Goal: Task Accomplishment & Management: Manage account settings

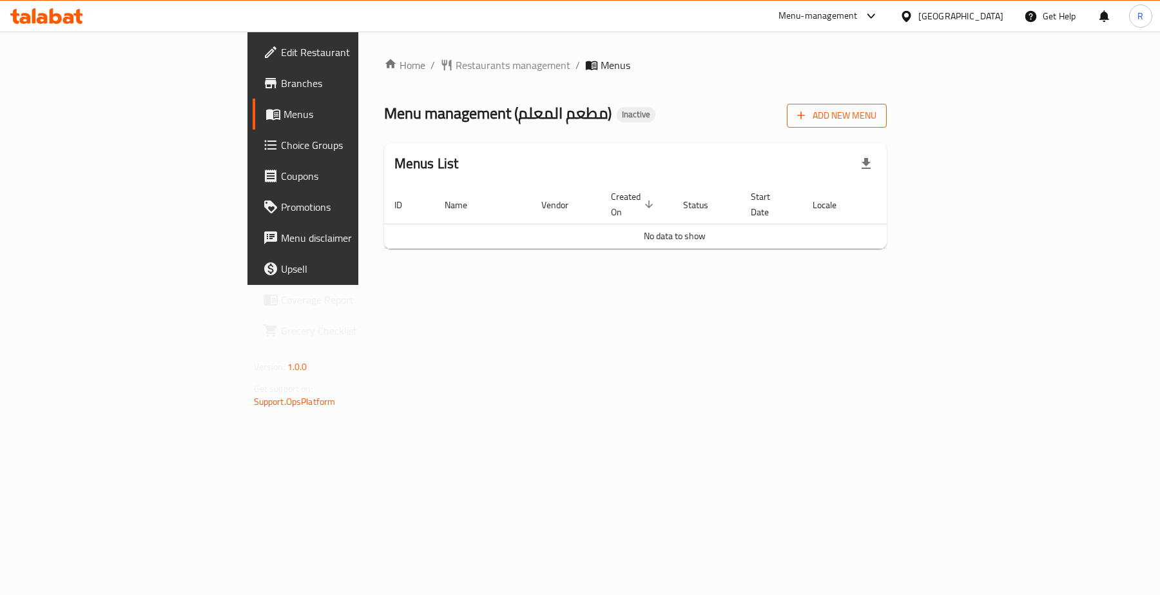
click at [876, 108] on span "Add New Menu" at bounding box center [836, 116] width 79 height 16
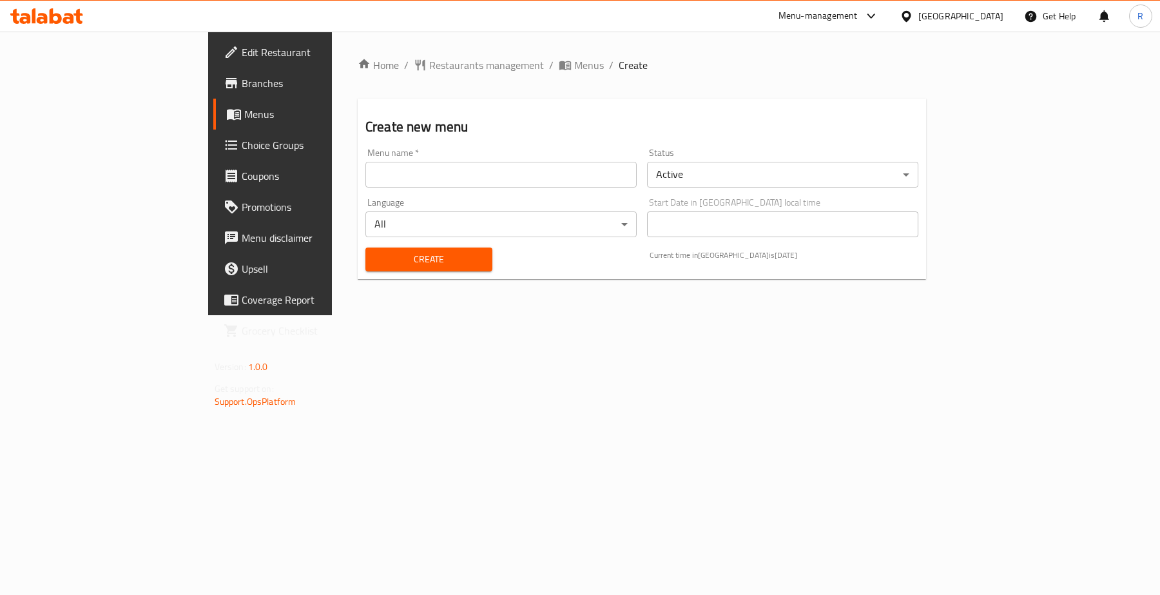
click at [365, 169] on input "text" at bounding box center [500, 175] width 271 height 26
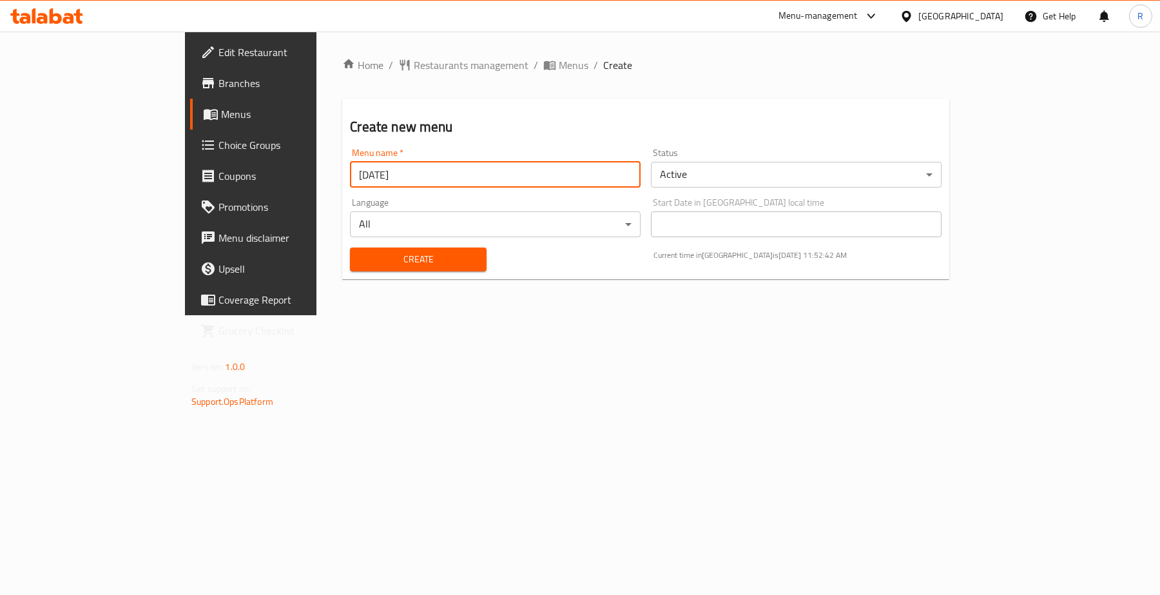
type input "[DATE]"
click at [350, 269] on button "Create" at bounding box center [418, 259] width 136 height 24
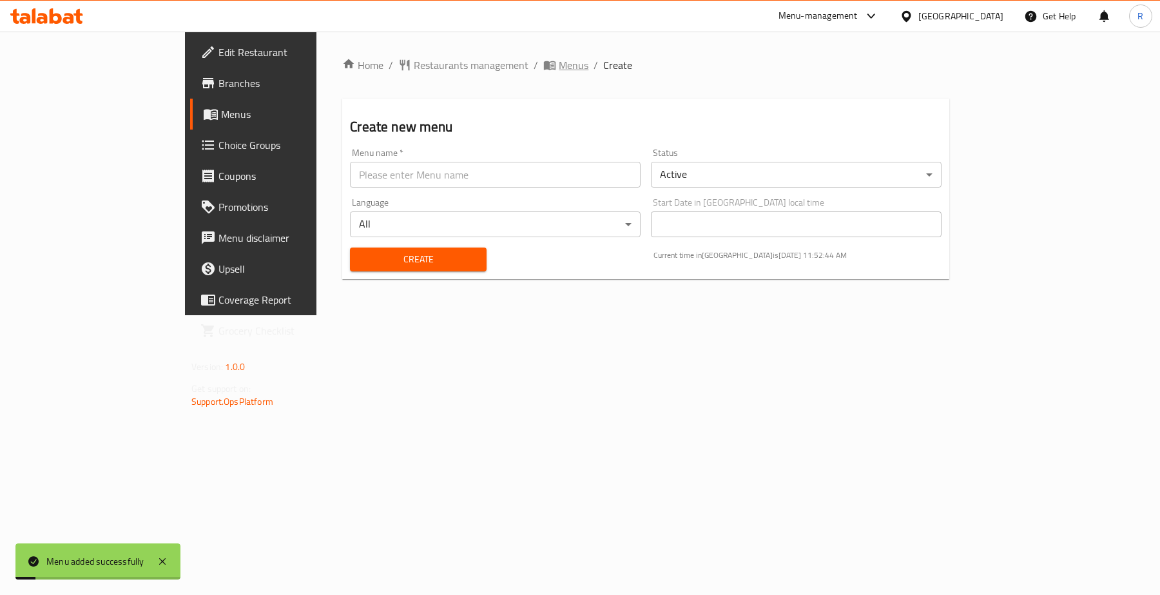
click at [559, 68] on span "Menus" at bounding box center [574, 64] width 30 height 15
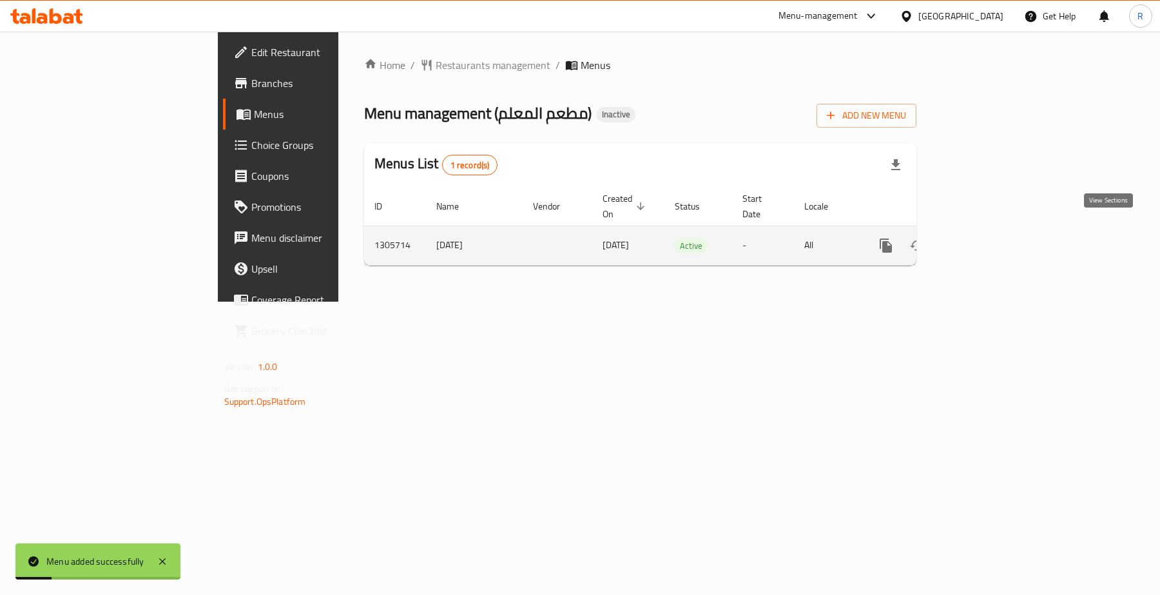
click at [987, 238] on icon "enhanced table" at bounding box center [978, 245] width 15 height 15
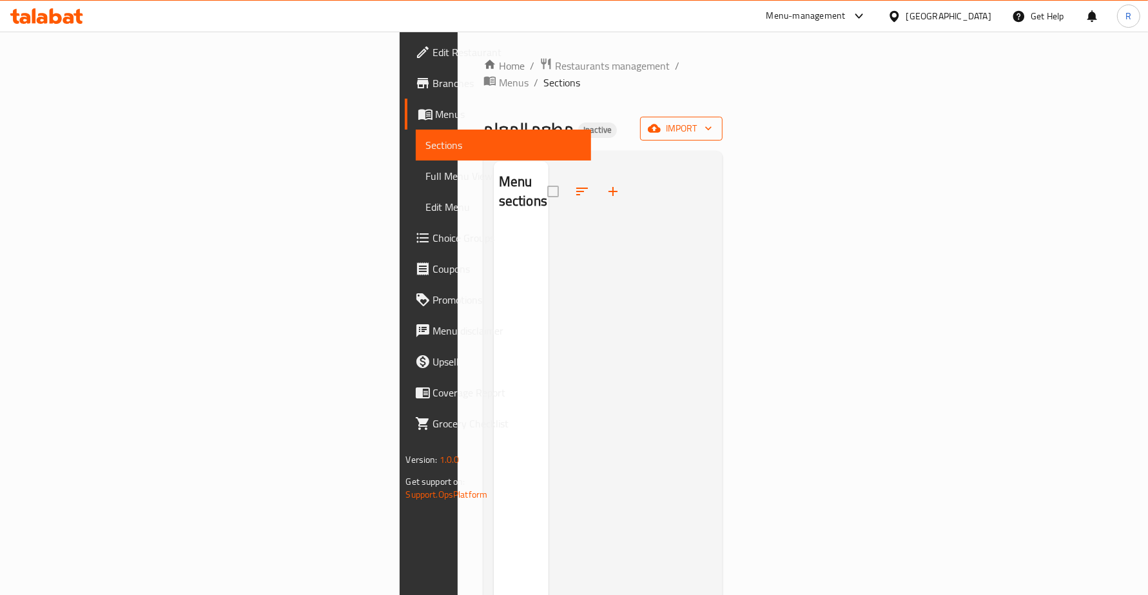
click at [712, 121] on span "import" at bounding box center [681, 129] width 62 height 16
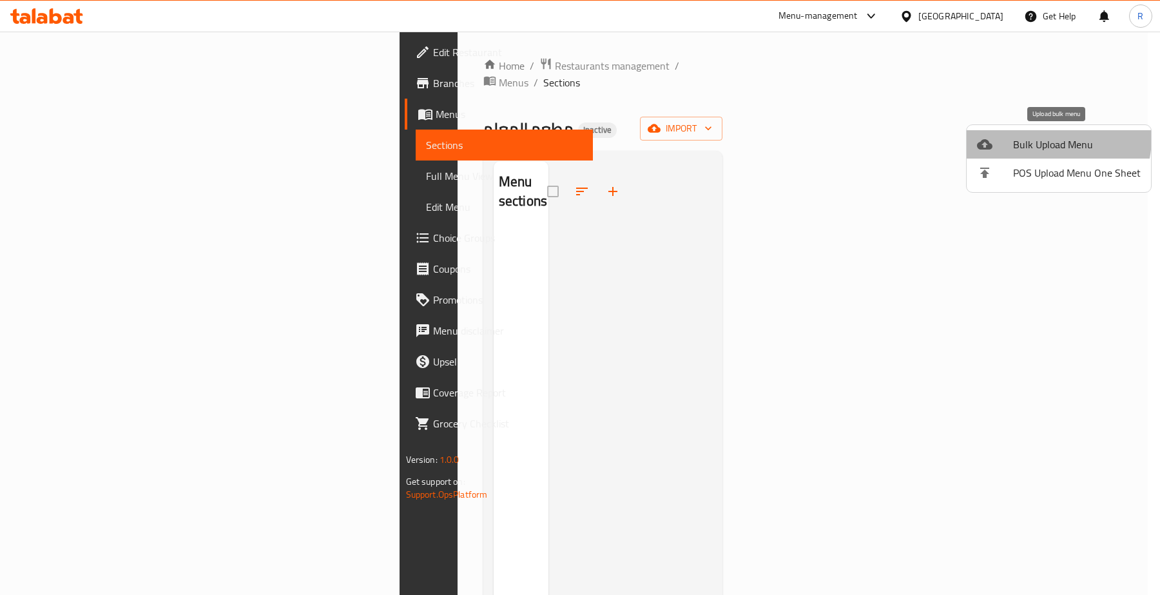
click at [1036, 137] on span "Bulk Upload Menu" at bounding box center [1077, 144] width 128 height 15
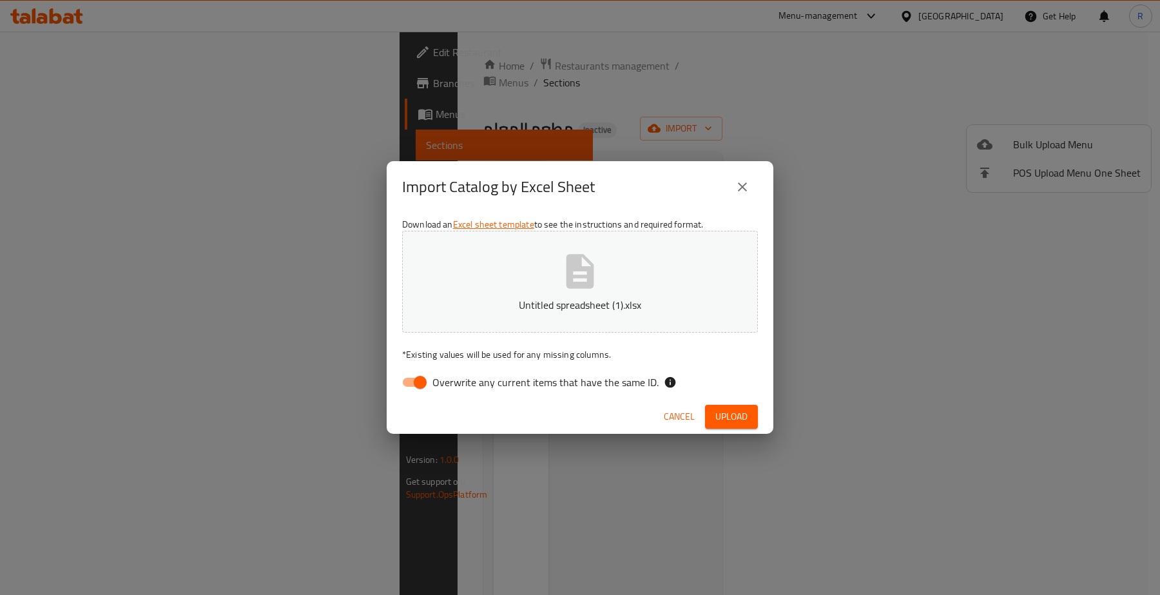
click at [414, 376] on input "Overwrite any current items that have the same ID." at bounding box center [419, 382] width 73 height 24
checkbox input "false"
click at [733, 409] on span "Upload" at bounding box center [731, 417] width 32 height 16
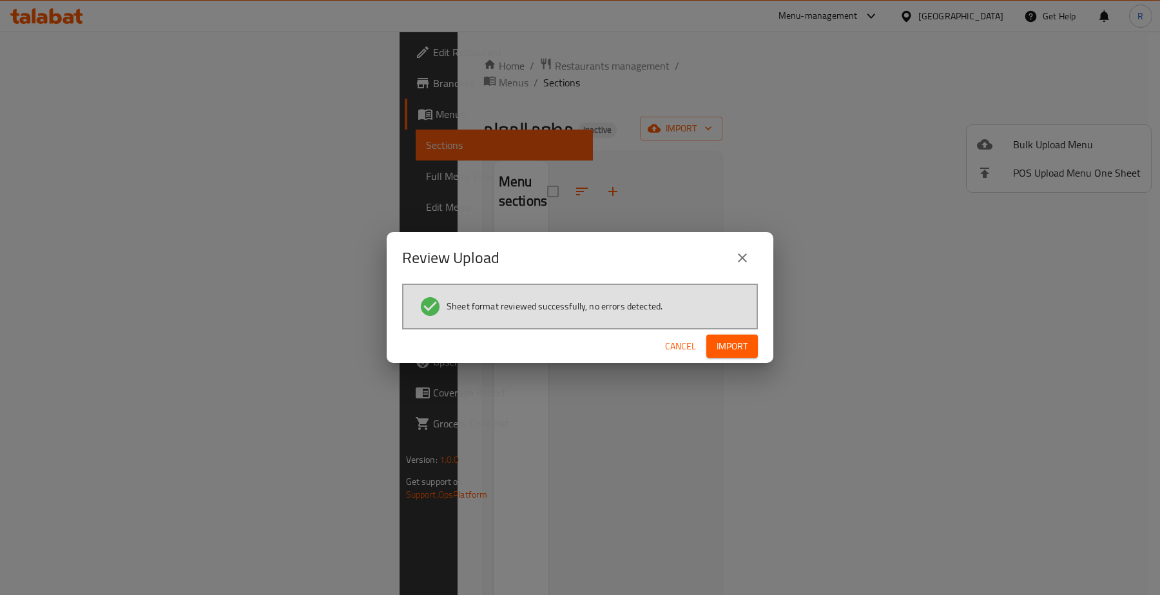
click at [738, 345] on span "Import" at bounding box center [732, 346] width 31 height 16
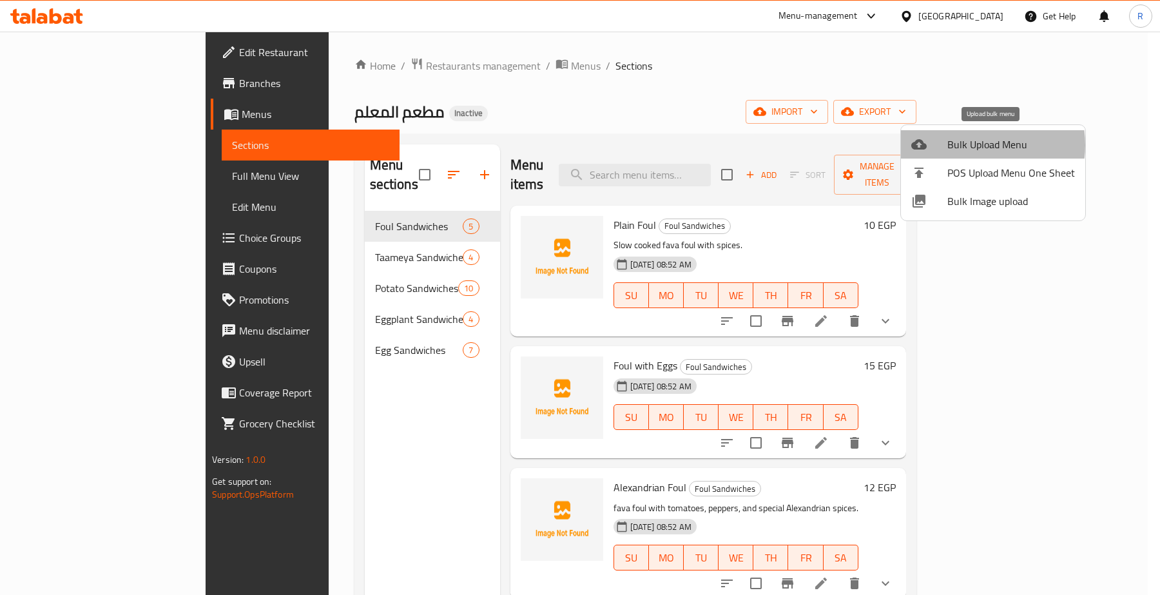
click at [974, 145] on span "Bulk Upload Menu" at bounding box center [1011, 144] width 128 height 15
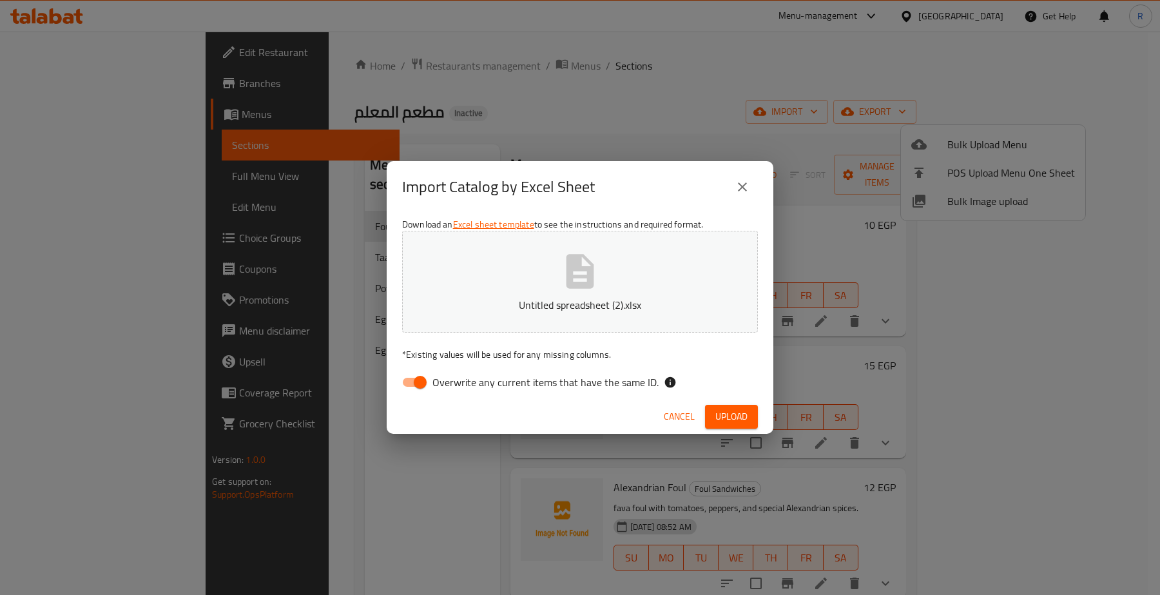
click at [410, 380] on input "Overwrite any current items that have the same ID." at bounding box center [419, 382] width 73 height 24
checkbox input "false"
click at [725, 420] on span "Upload" at bounding box center [731, 417] width 32 height 16
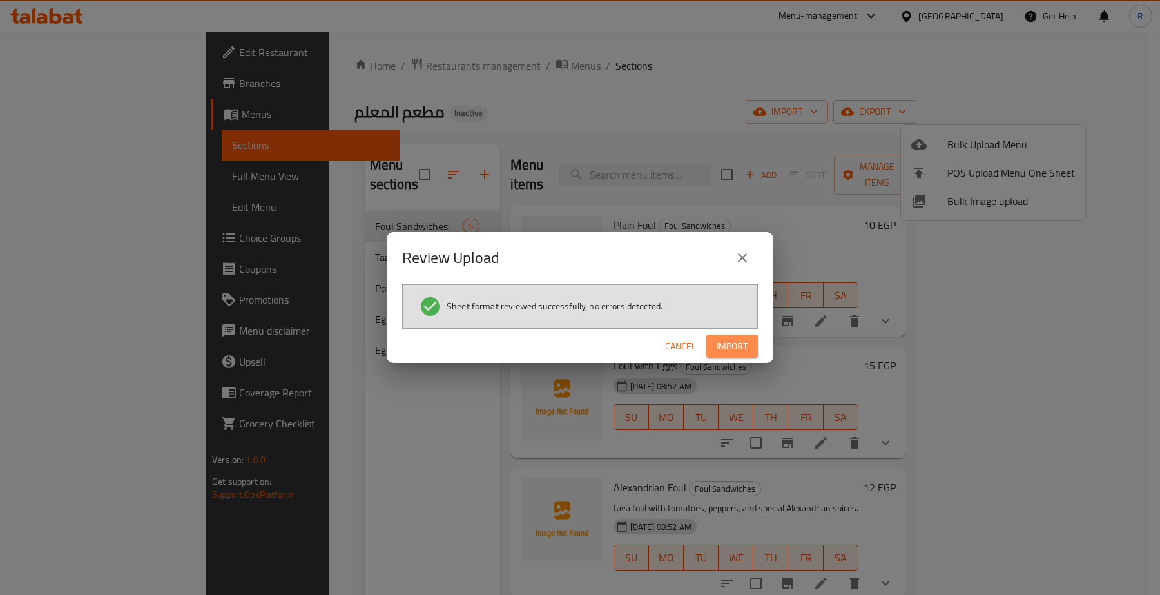
click at [732, 345] on span "Import" at bounding box center [732, 346] width 31 height 16
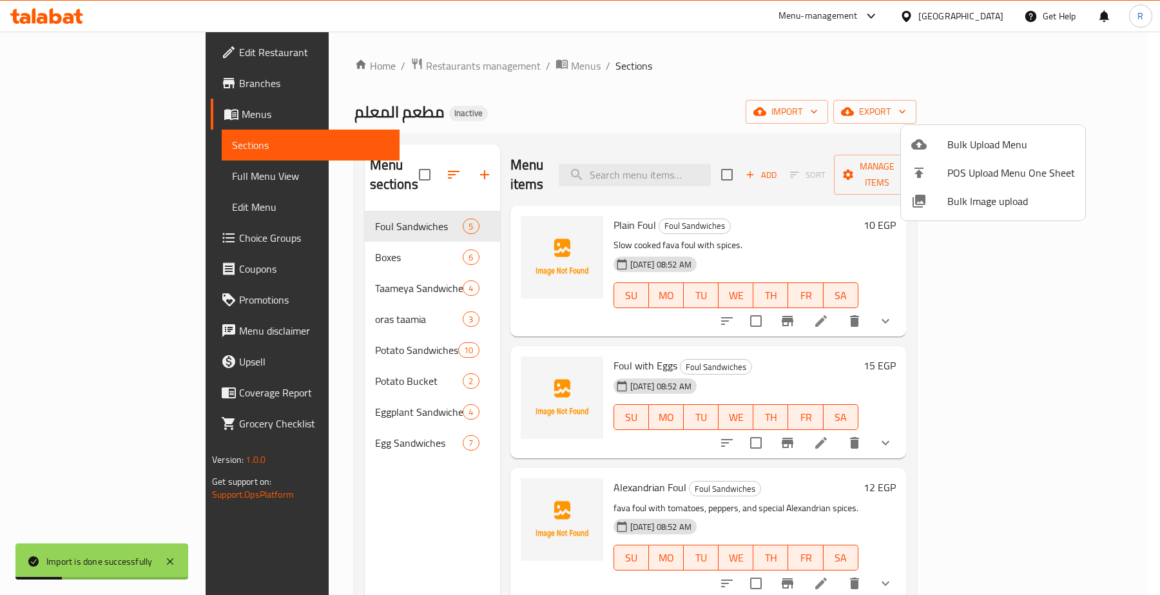
click at [1075, 300] on div at bounding box center [580, 297] width 1160 height 595
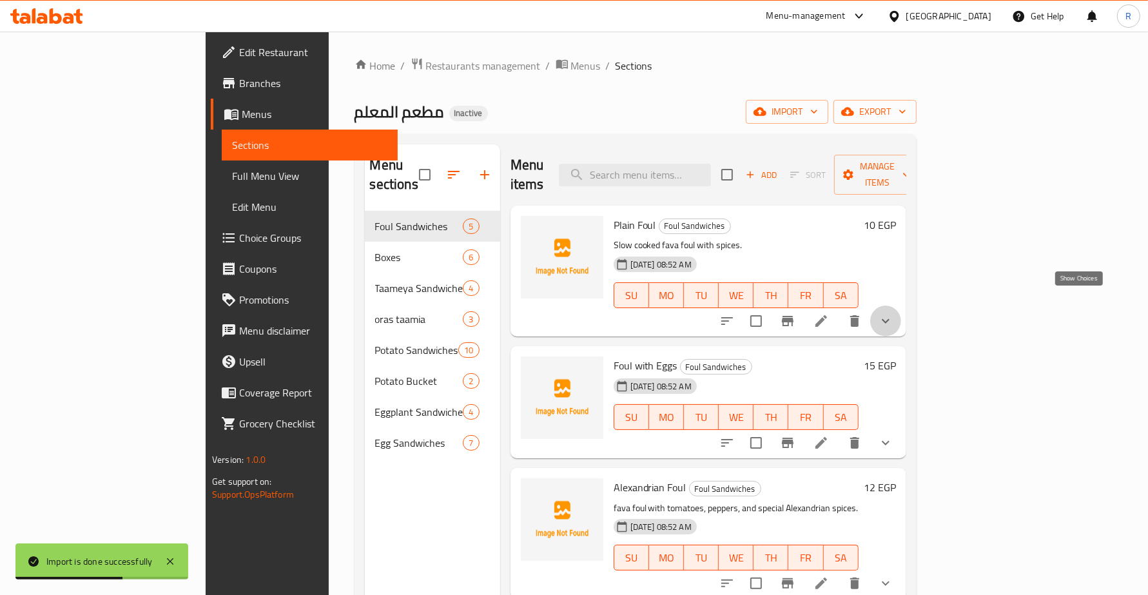
click at [889, 319] on icon "show more" at bounding box center [886, 321] width 8 height 5
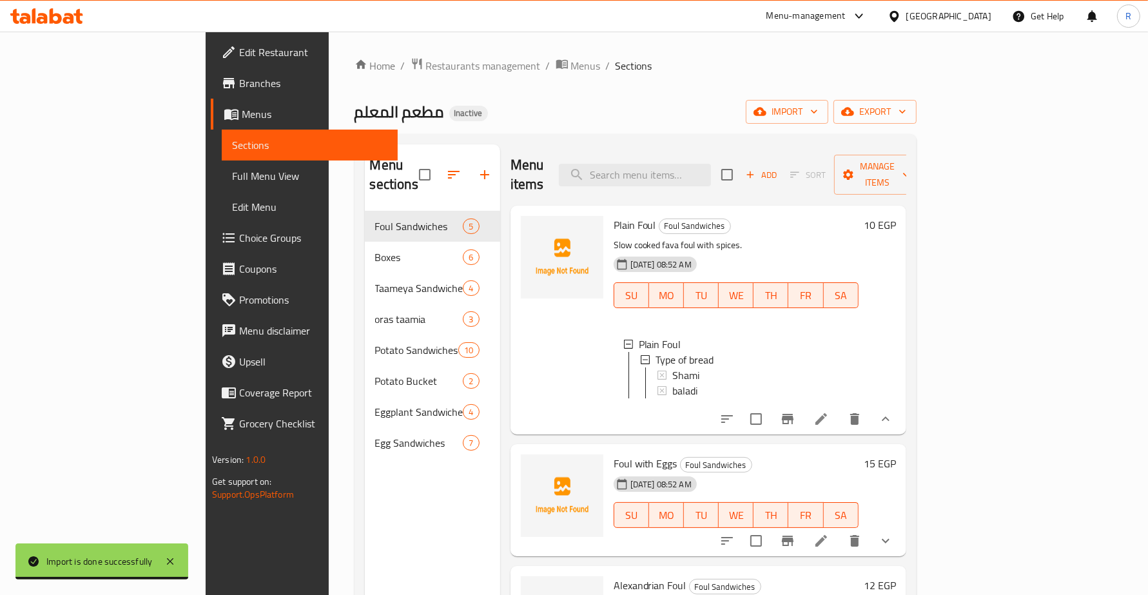
click at [893, 411] on icon "show more" at bounding box center [885, 418] width 15 height 15
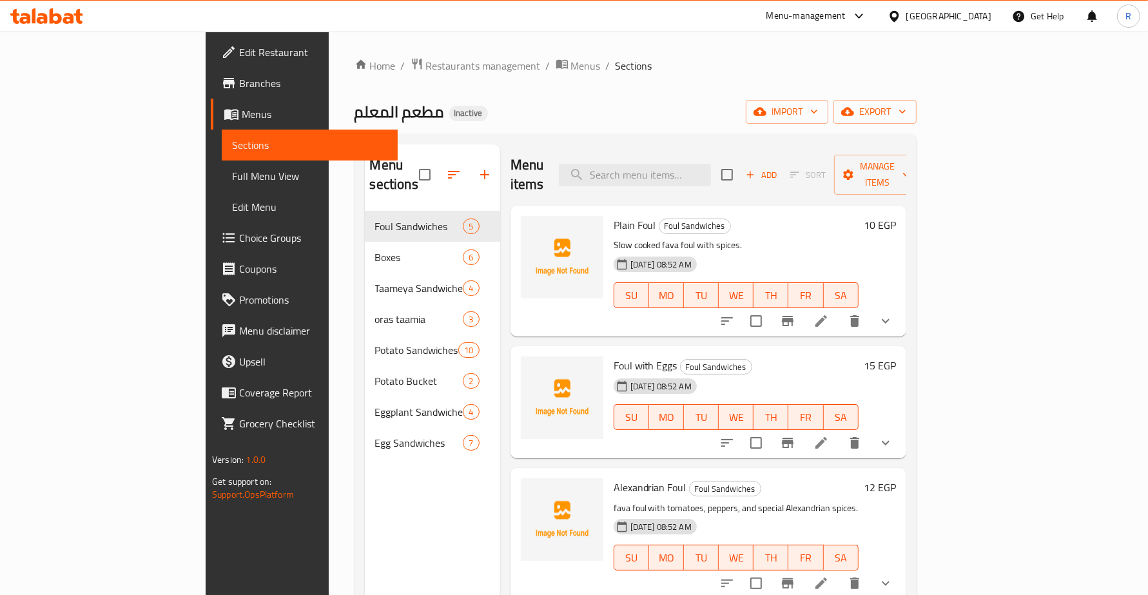
click at [697, 82] on div "Home / Restaurants management / Menus / Sections مطعم المعلم Inactive import ex…" at bounding box center [635, 403] width 562 height 692
click at [239, 81] on span "Branches" at bounding box center [313, 82] width 148 height 15
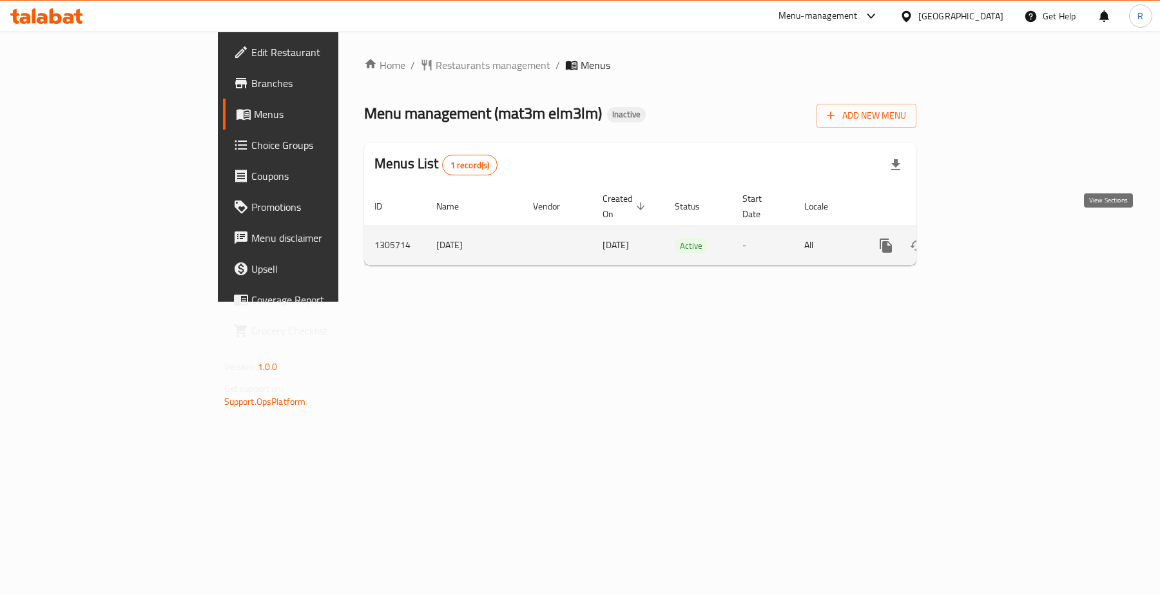
click at [987, 238] on icon "enhanced table" at bounding box center [978, 245] width 15 height 15
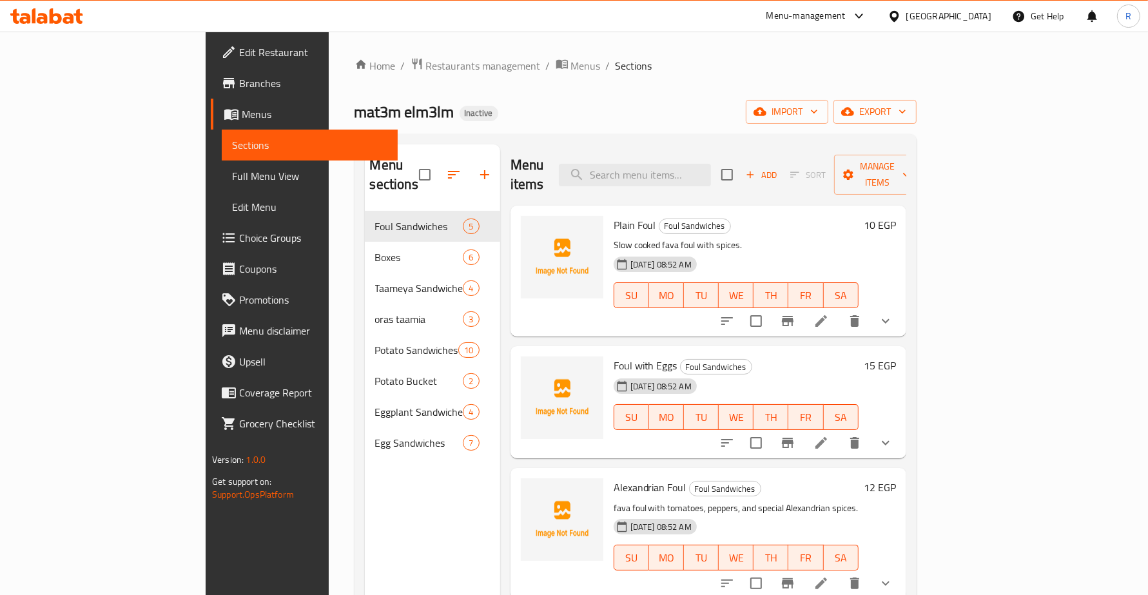
click at [232, 176] on span "Full Menu View" at bounding box center [309, 175] width 155 height 15
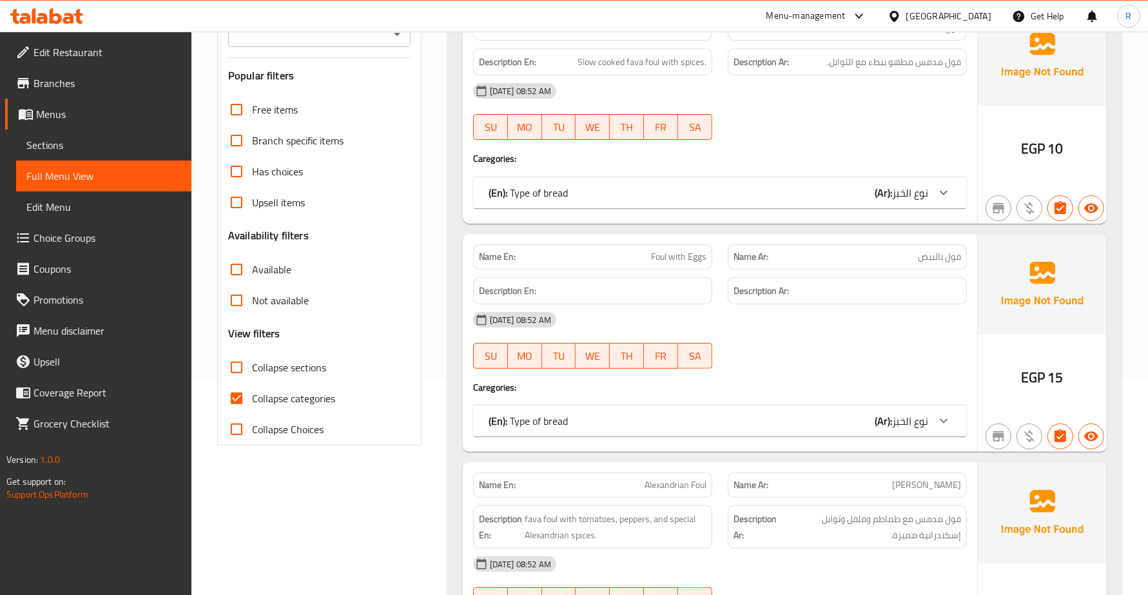
scroll to position [242, 0]
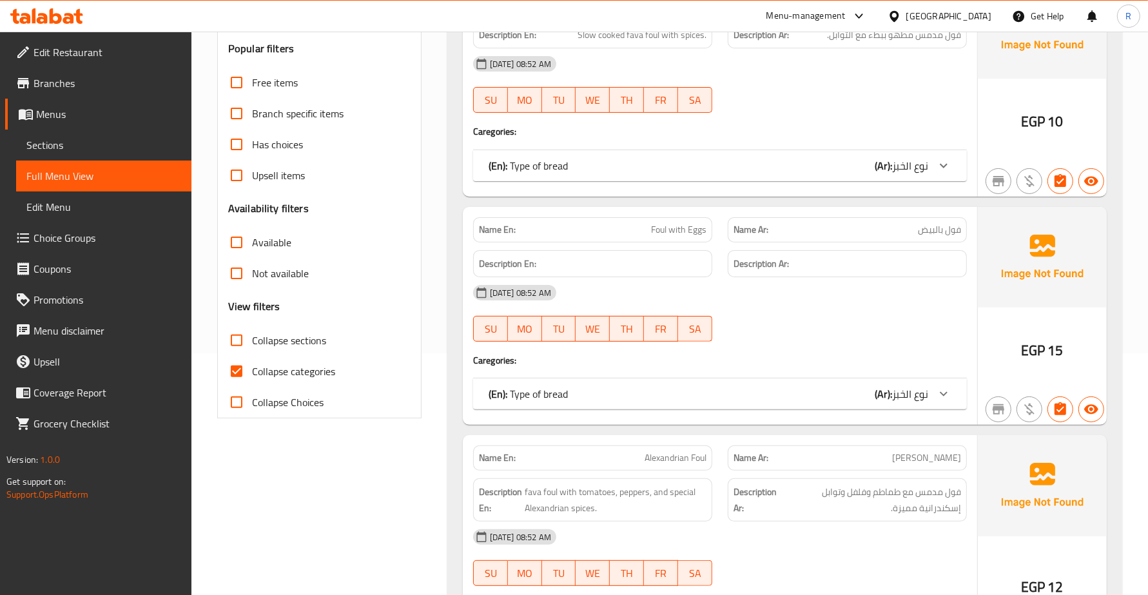
click at [232, 369] on input "Collapse categories" at bounding box center [236, 371] width 31 height 31
checkbox input "false"
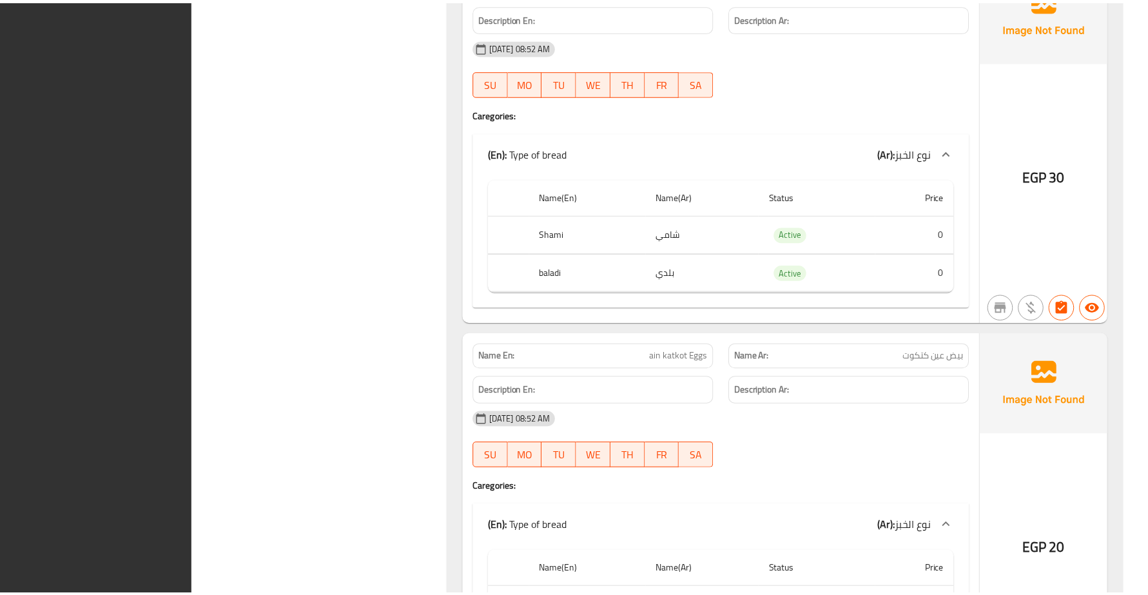
scroll to position [13643, 0]
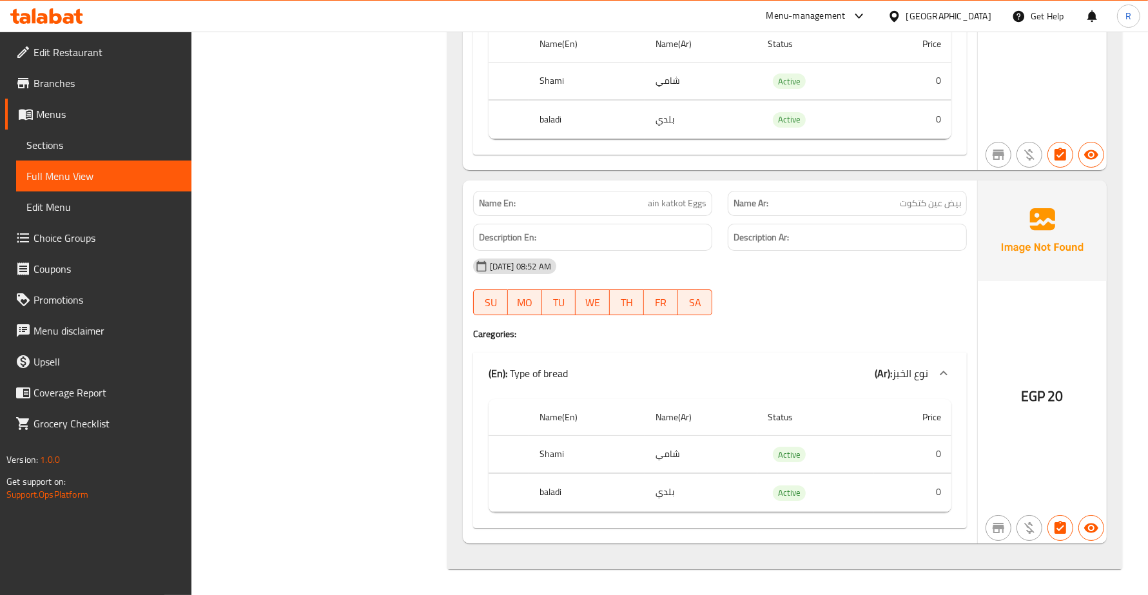
click at [976, 11] on div "[GEOGRAPHIC_DATA]" at bounding box center [948, 16] width 85 height 14
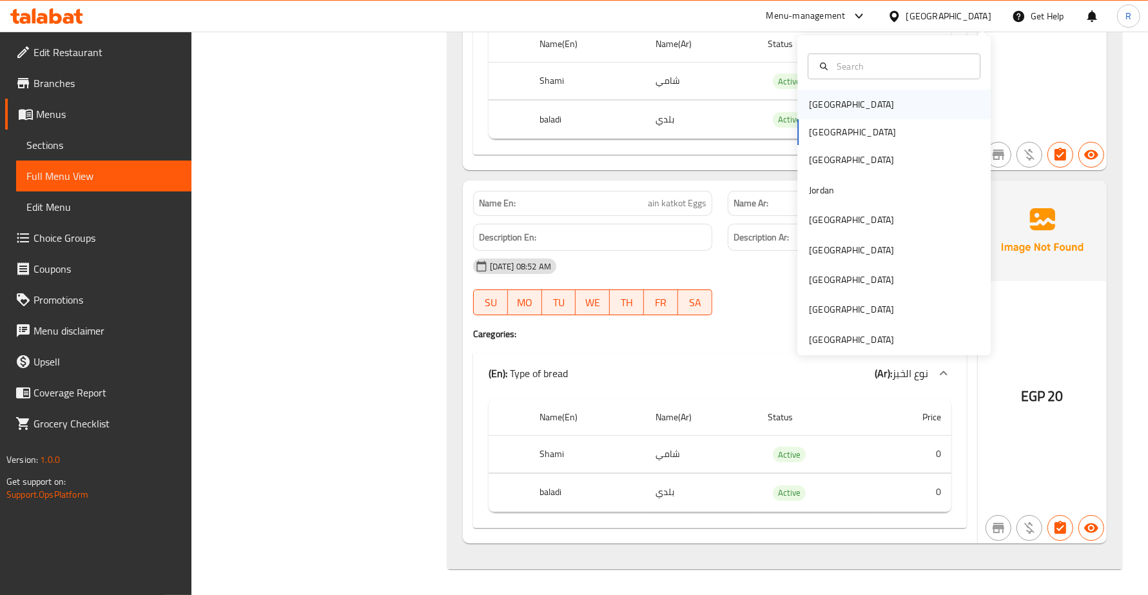
click at [825, 97] on div "Bahrain" at bounding box center [851, 104] width 85 height 14
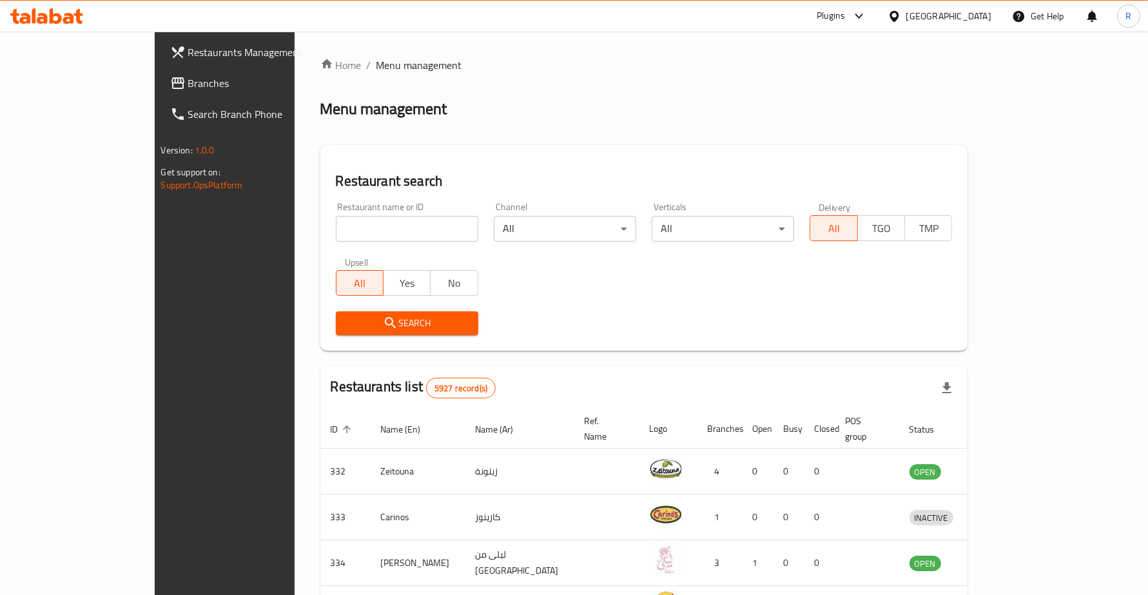
click at [188, 77] on span "Branches" at bounding box center [262, 82] width 148 height 15
